Goal: Information Seeking & Learning: Learn about a topic

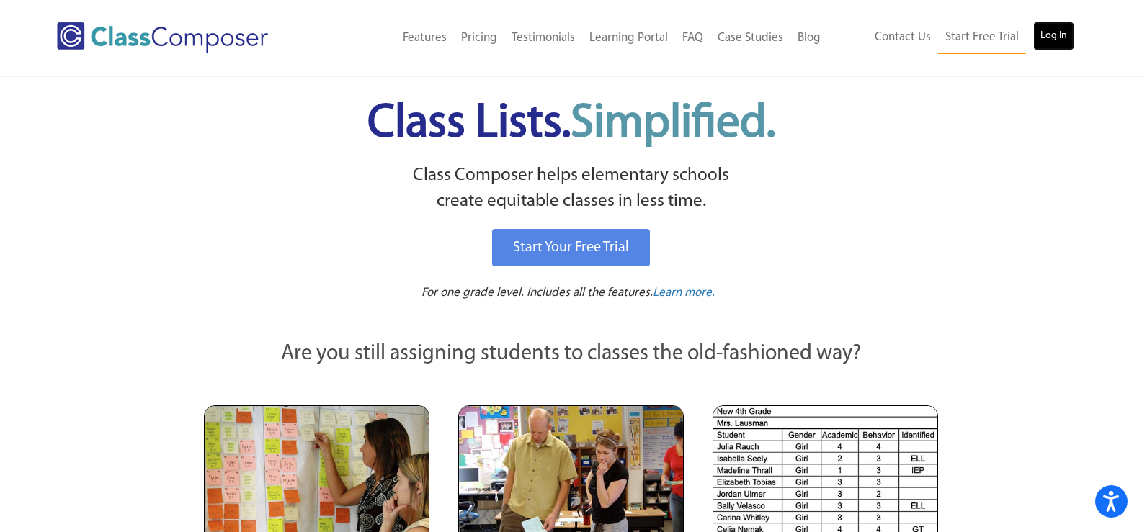
click at [1048, 32] on link "Log In" at bounding box center [1053, 36] width 41 height 29
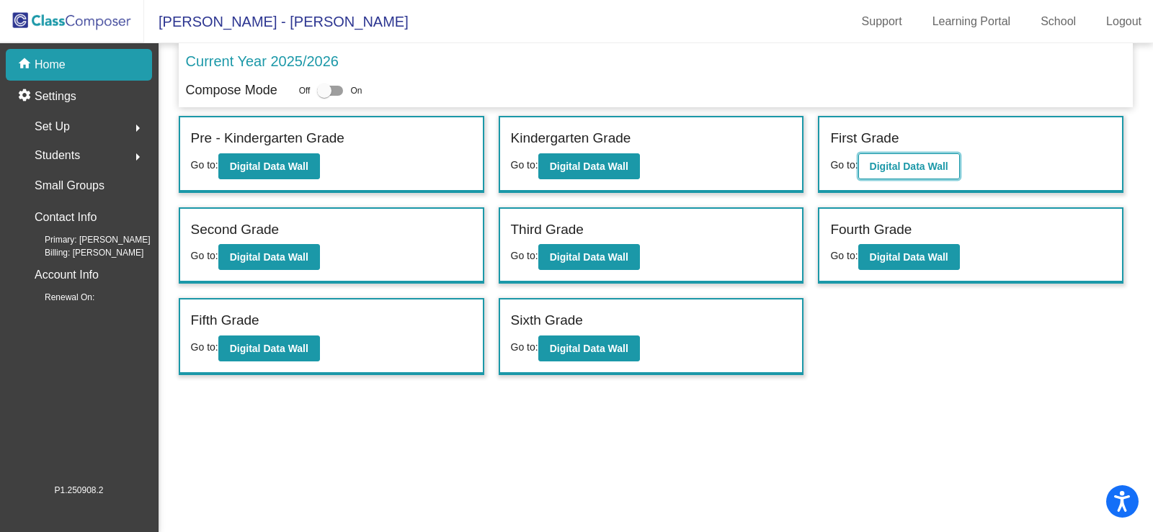
click at [922, 165] on b "Digital Data Wall" at bounding box center [909, 167] width 79 height 12
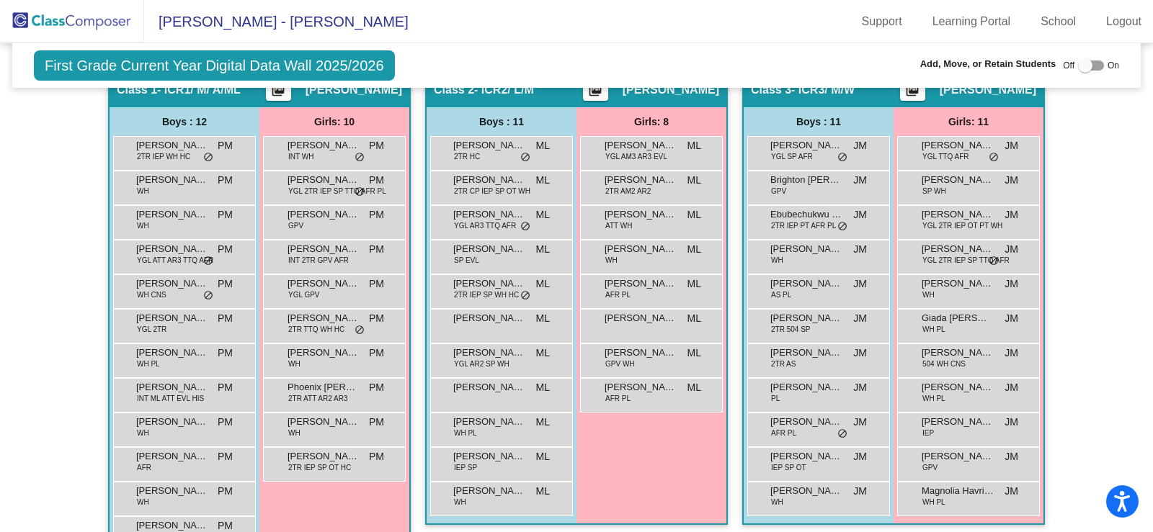
scroll to position [576, 0]
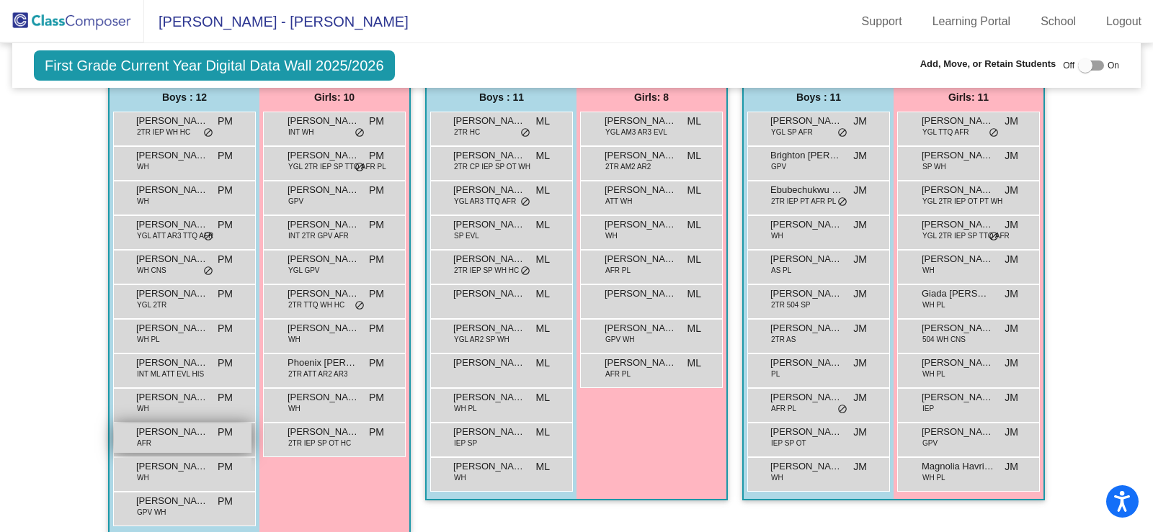
click at [159, 432] on span "Jayden Harris" at bounding box center [172, 432] width 72 height 14
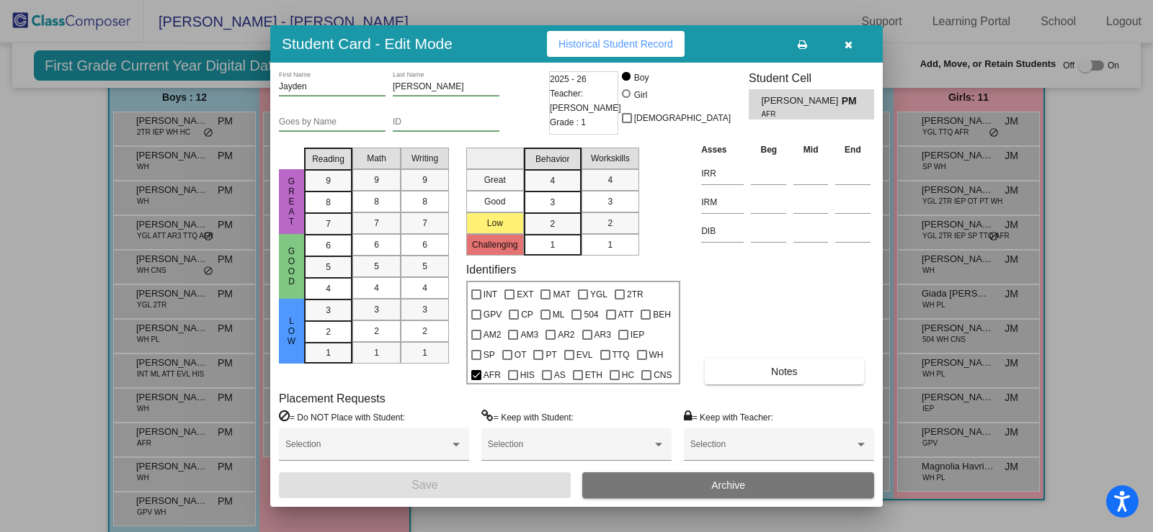
click at [852, 47] on button "button" at bounding box center [848, 44] width 46 height 26
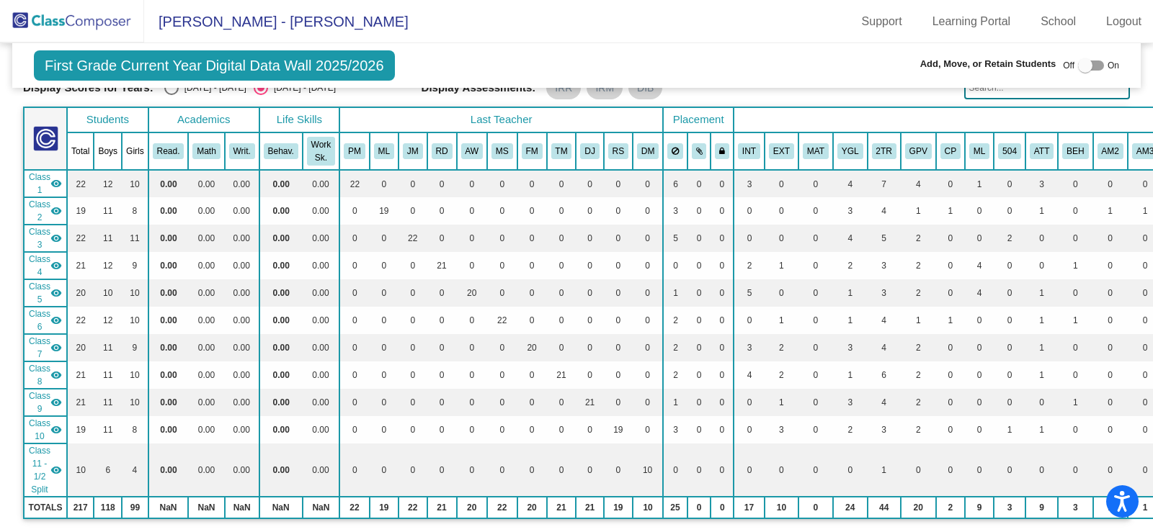
scroll to position [0, 0]
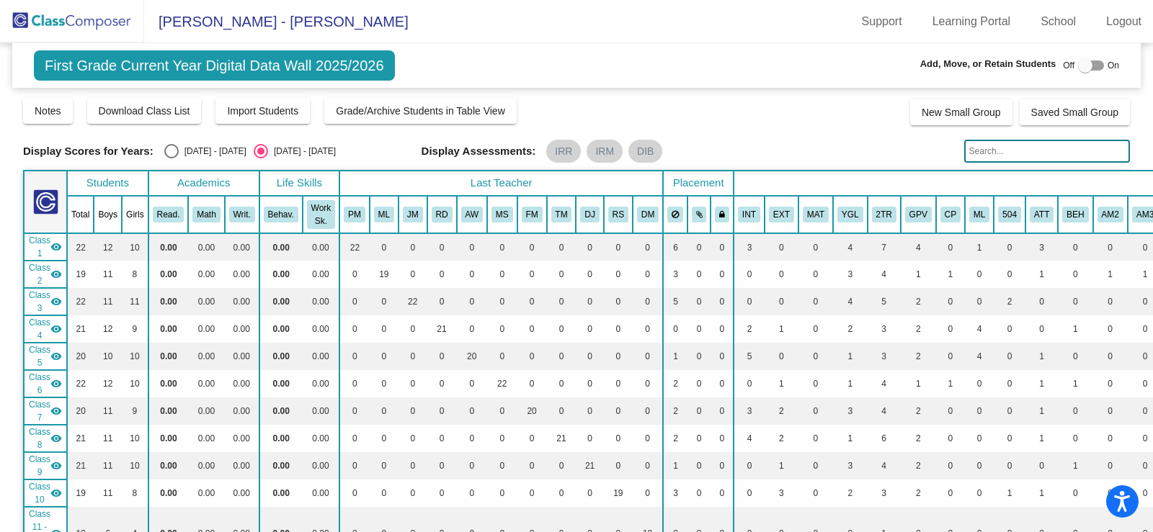
click at [171, 156] on div "Select an option" at bounding box center [171, 151] width 14 height 14
click at [171, 159] on input "2024 - 2025" at bounding box center [171, 159] width 1 height 1
radio input "true"
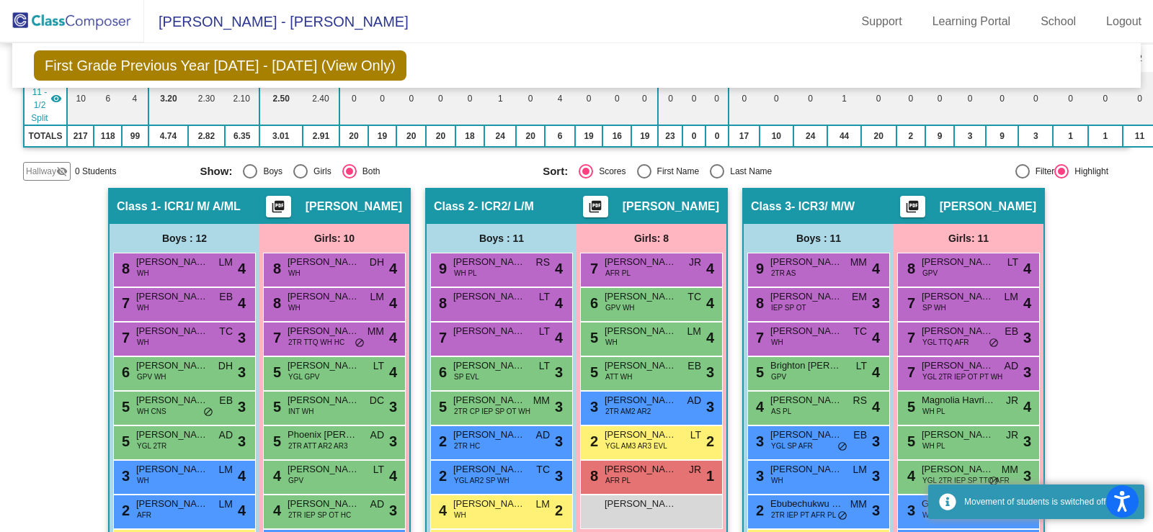
scroll to position [576, 0]
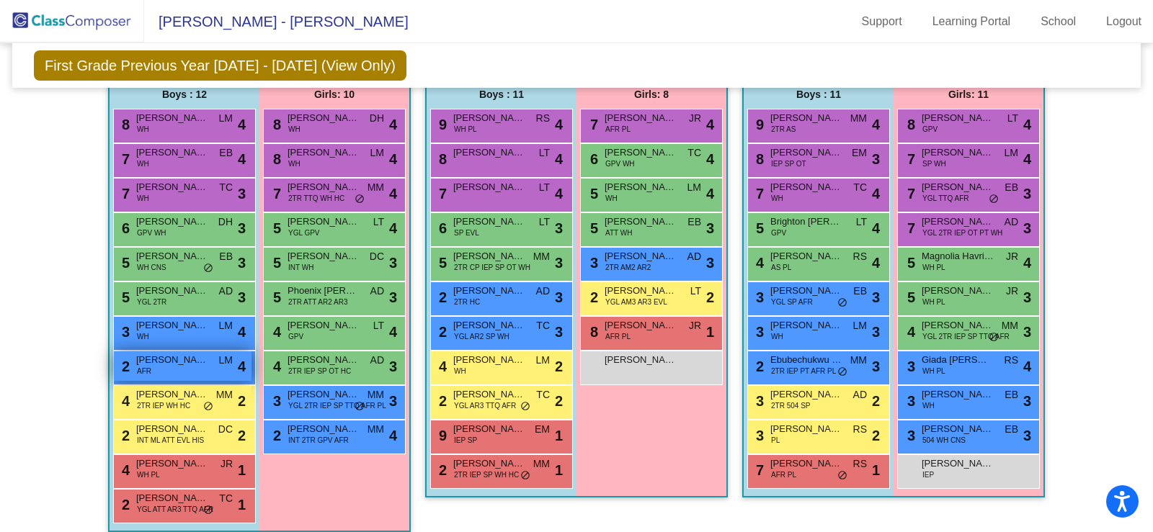
click at [179, 377] on div "2 Jayden Harris AFR LM lock do_not_disturb_alt 4" at bounding box center [183, 367] width 138 height 30
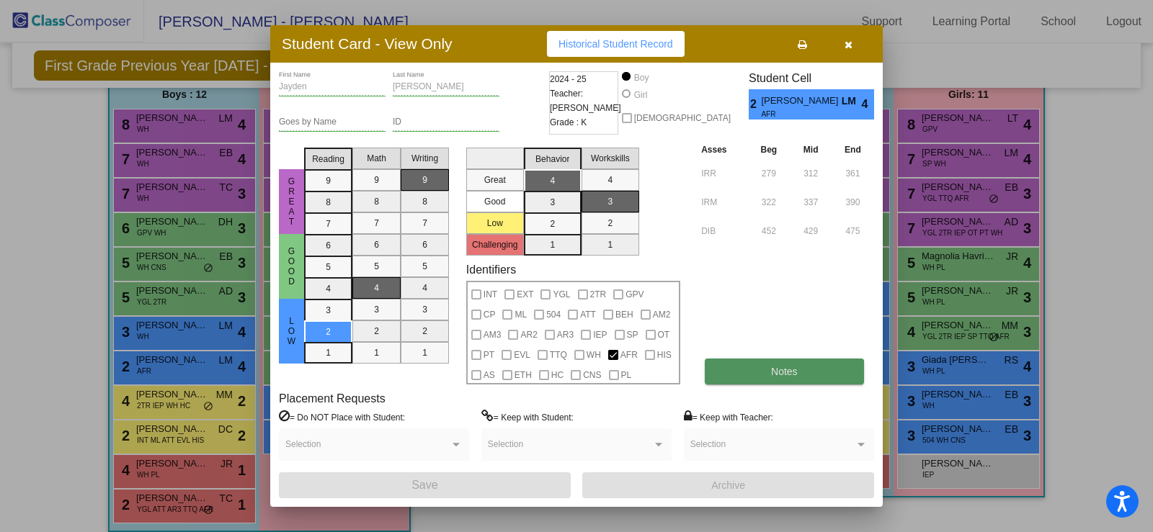
click at [796, 367] on span "Notes" at bounding box center [784, 372] width 27 height 12
